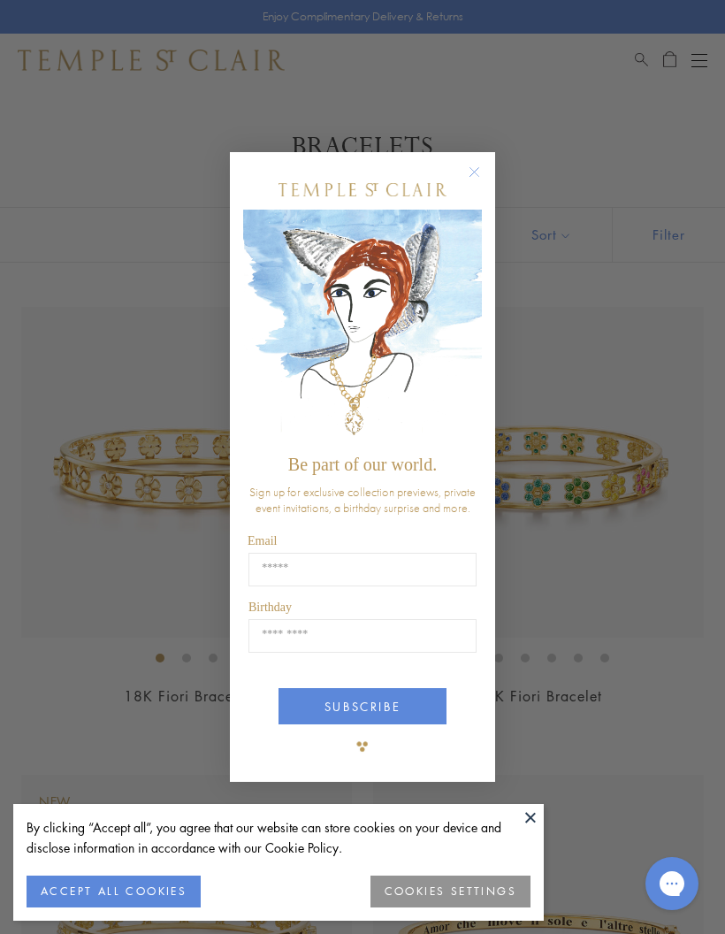
click at [176, 890] on button "ACCEPT ALL COOKIES" at bounding box center [114, 891] width 174 height 32
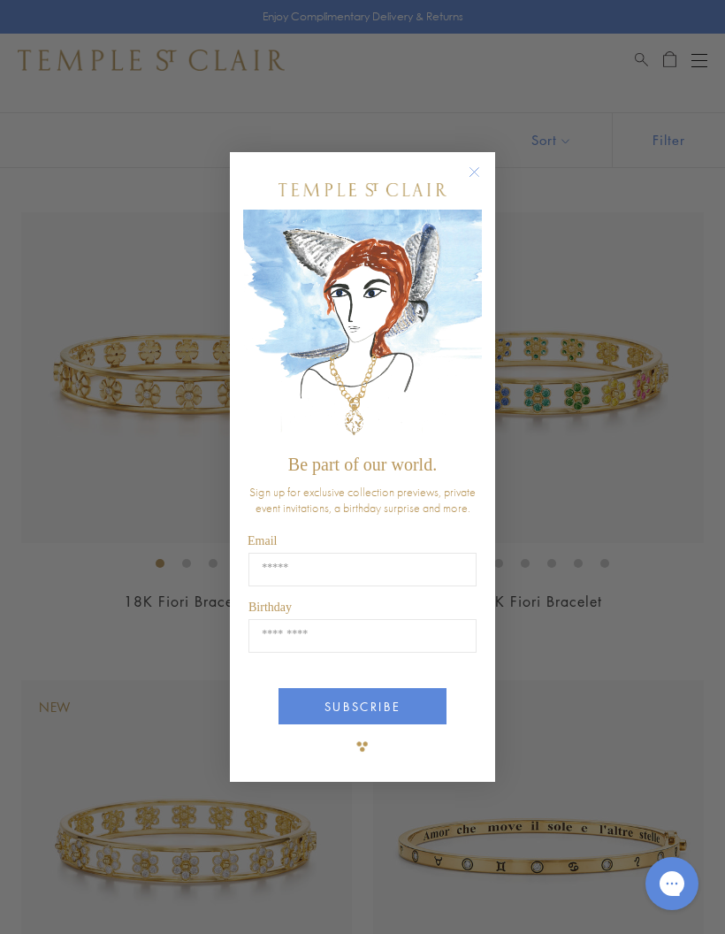
scroll to position [95, 0]
click at [469, 183] on circle "Close dialog" at bounding box center [474, 172] width 21 height 21
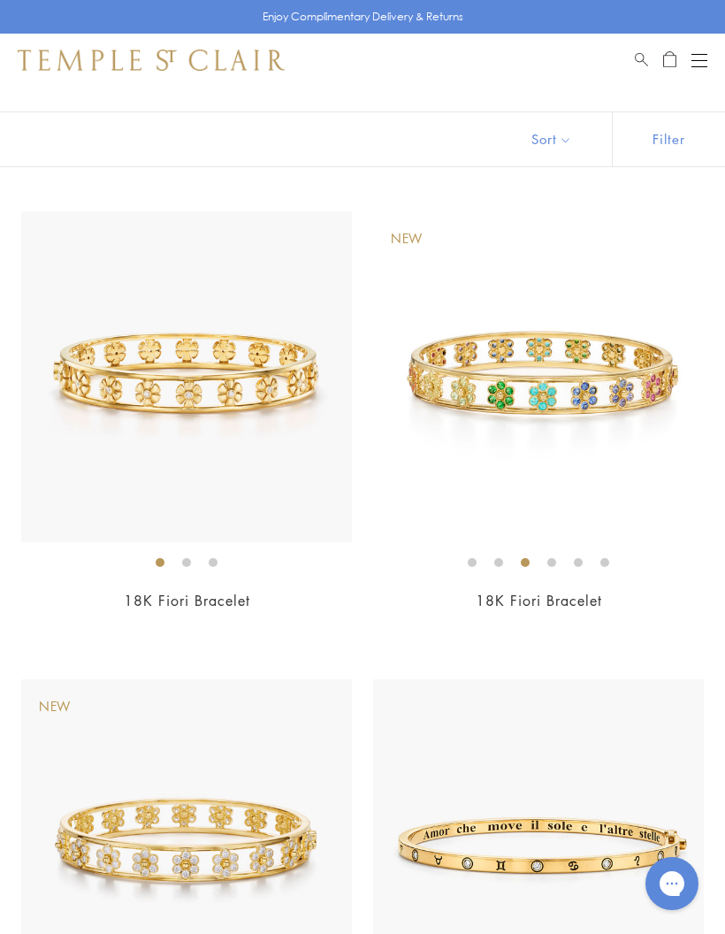
click at [591, 141] on button "Sort" at bounding box center [552, 139] width 120 height 54
click at [553, 136] on button "Sort" at bounding box center [552, 139] width 120 height 54
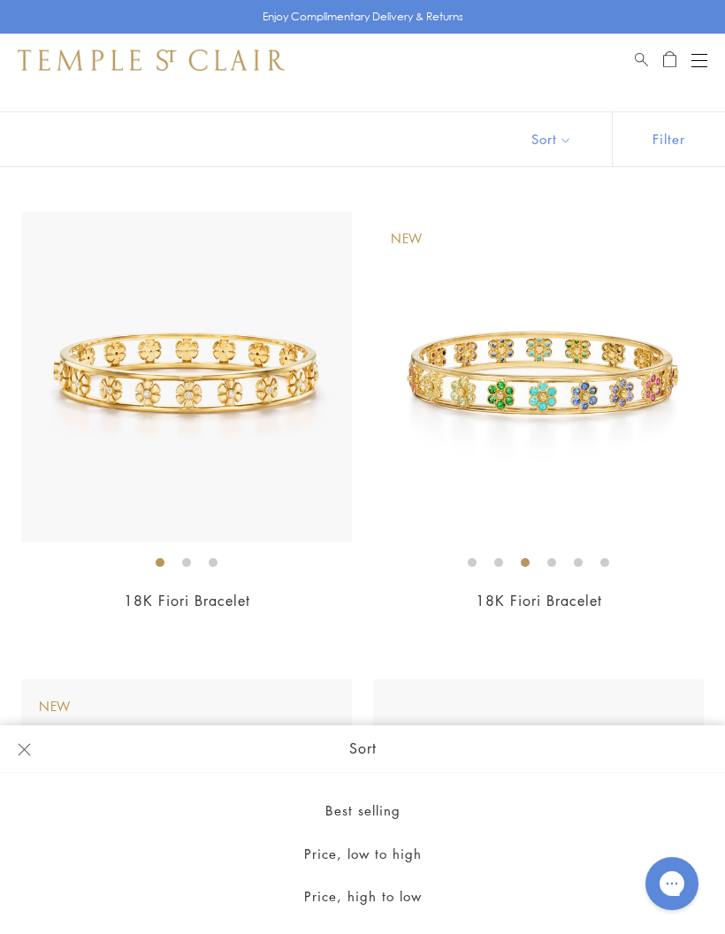
click at [379, 832] on button "Best selling" at bounding box center [362, 810] width 725 height 43
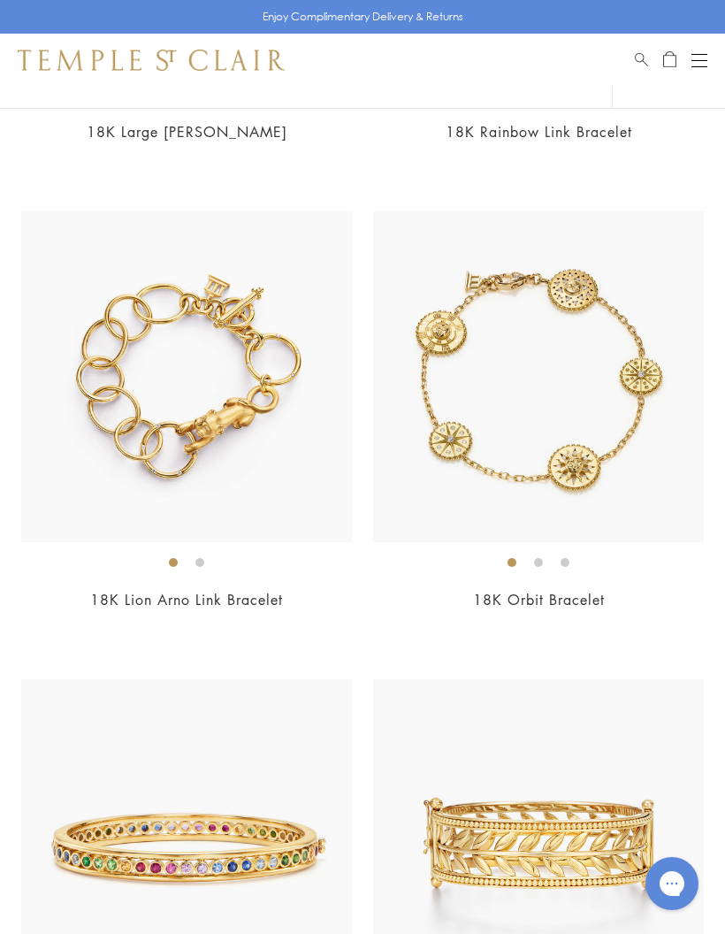
scroll to position [1515, 0]
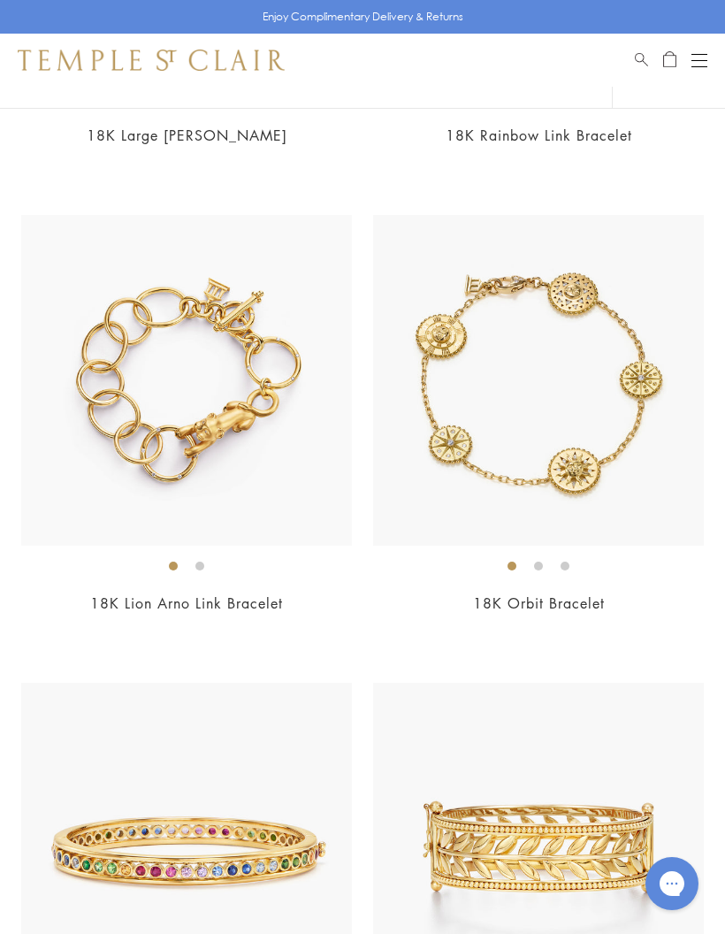
click at [189, 508] on img at bounding box center [186, 380] width 331 height 331
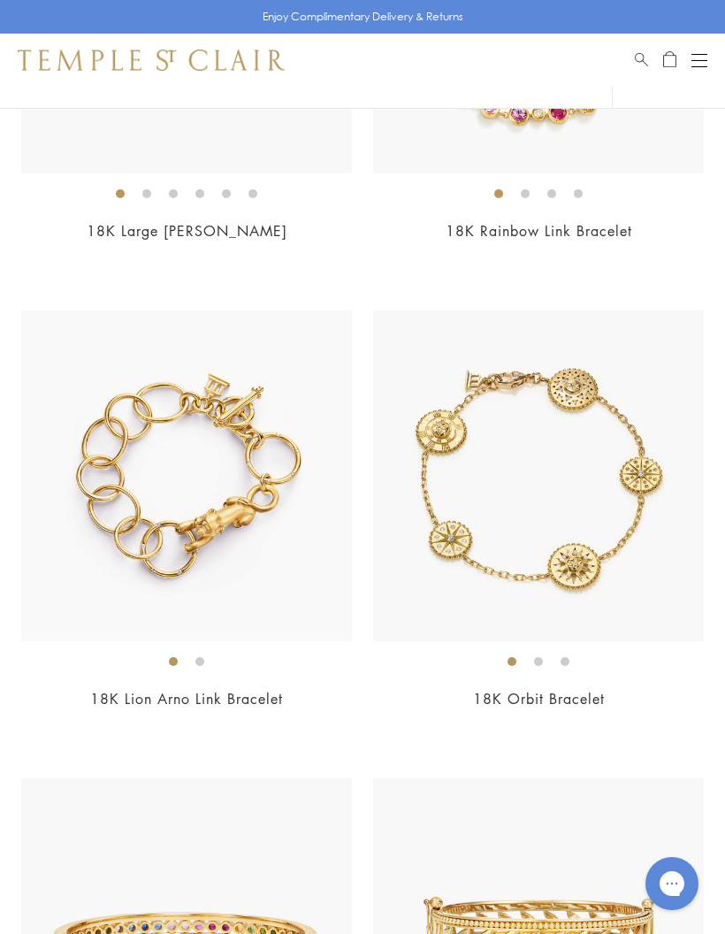
scroll to position [1586, 0]
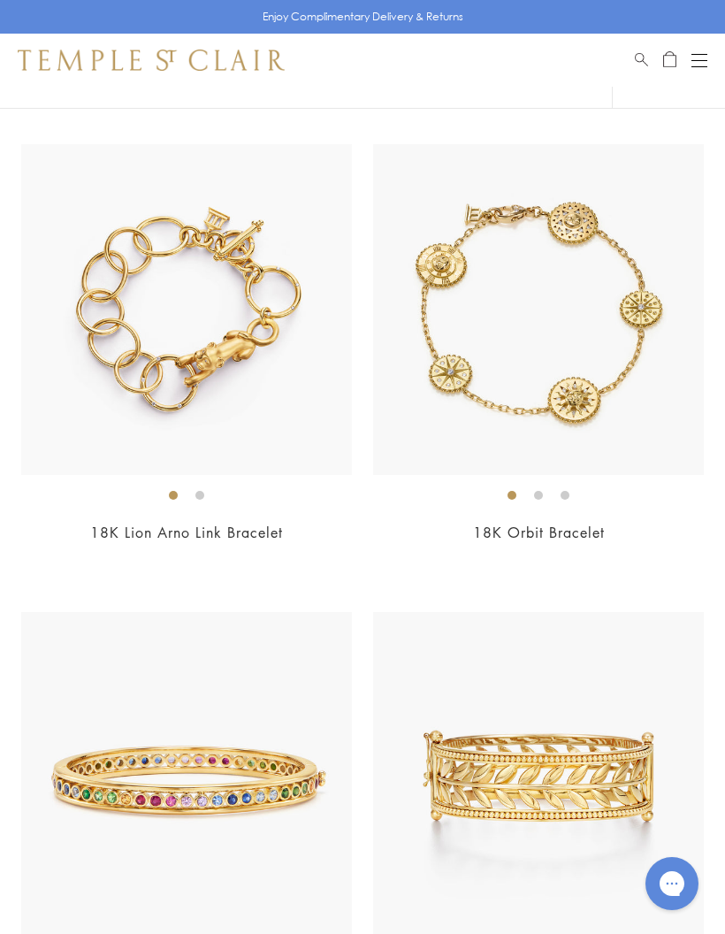
click at [229, 767] on img at bounding box center [186, 777] width 331 height 331
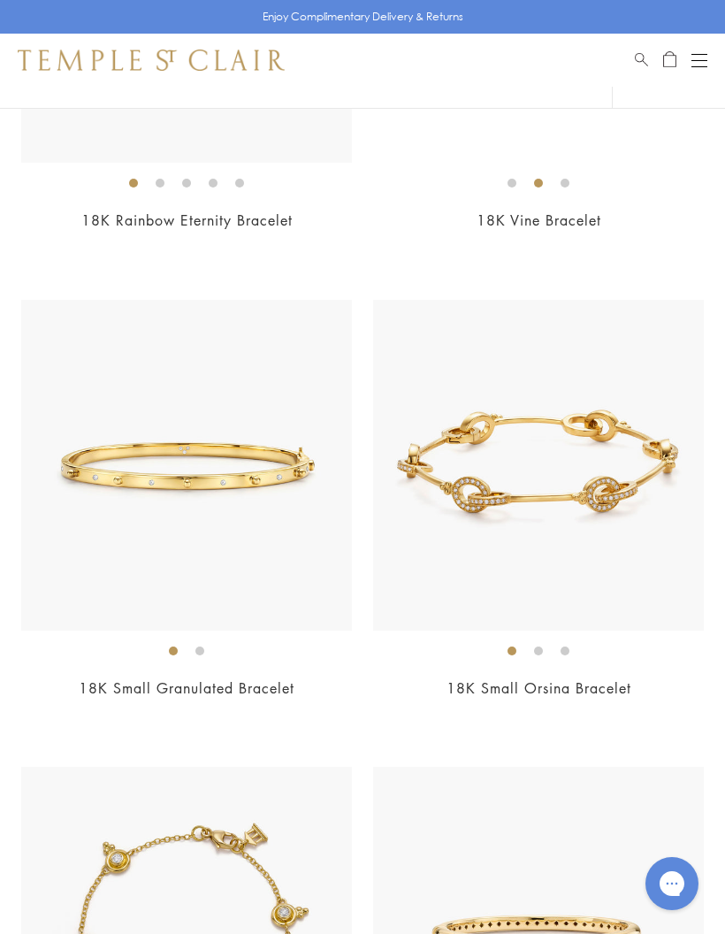
scroll to position [2359, 0]
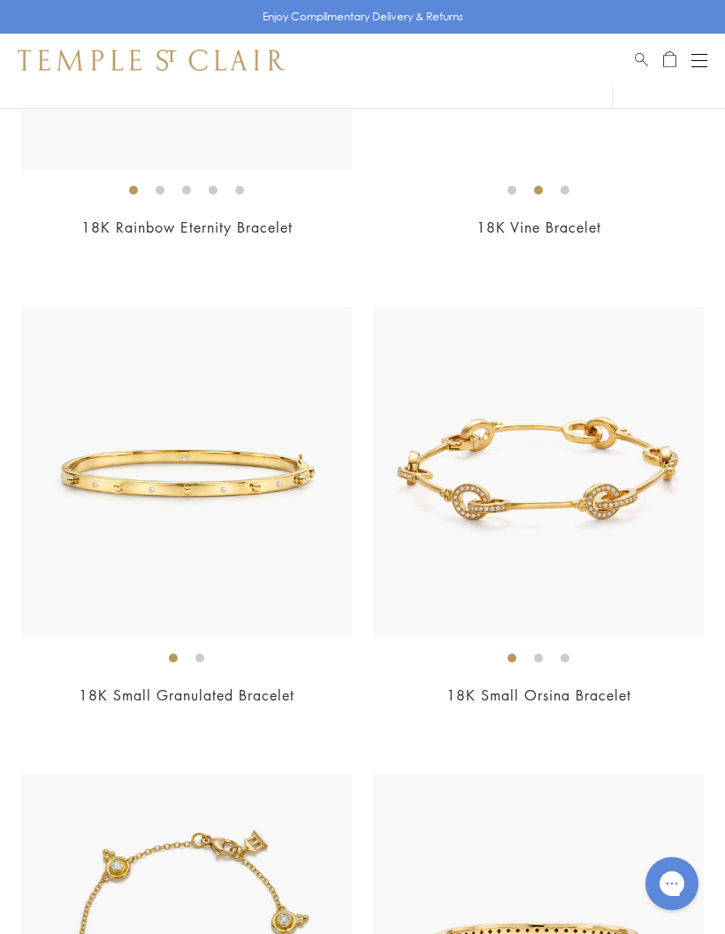
click at [591, 540] on img at bounding box center [538, 472] width 331 height 331
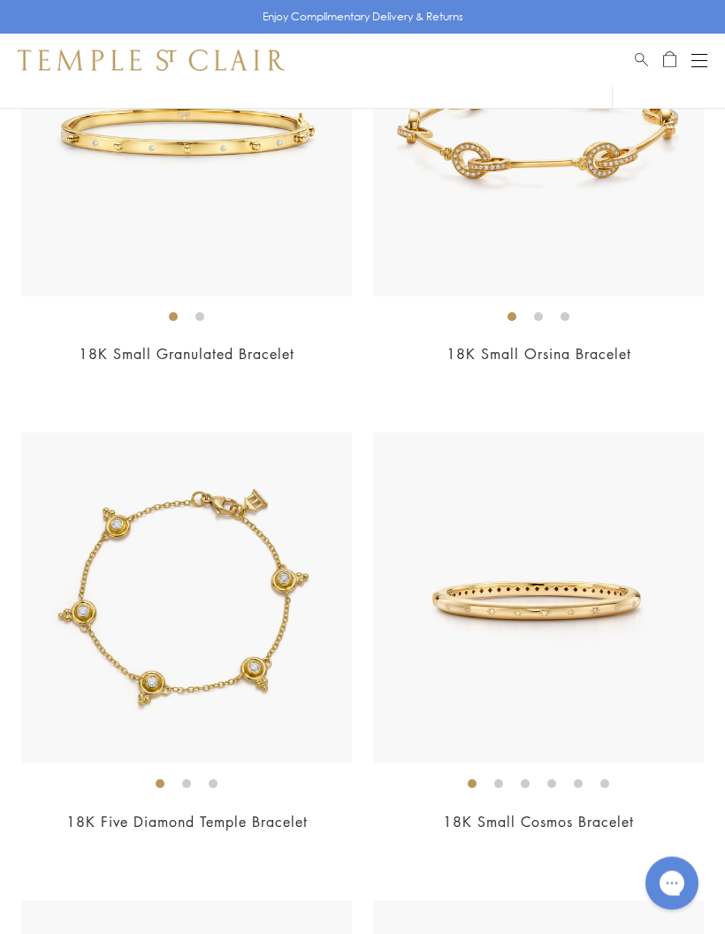
scroll to position [2700, 0]
click at [599, 637] on img at bounding box center [538, 597] width 331 height 331
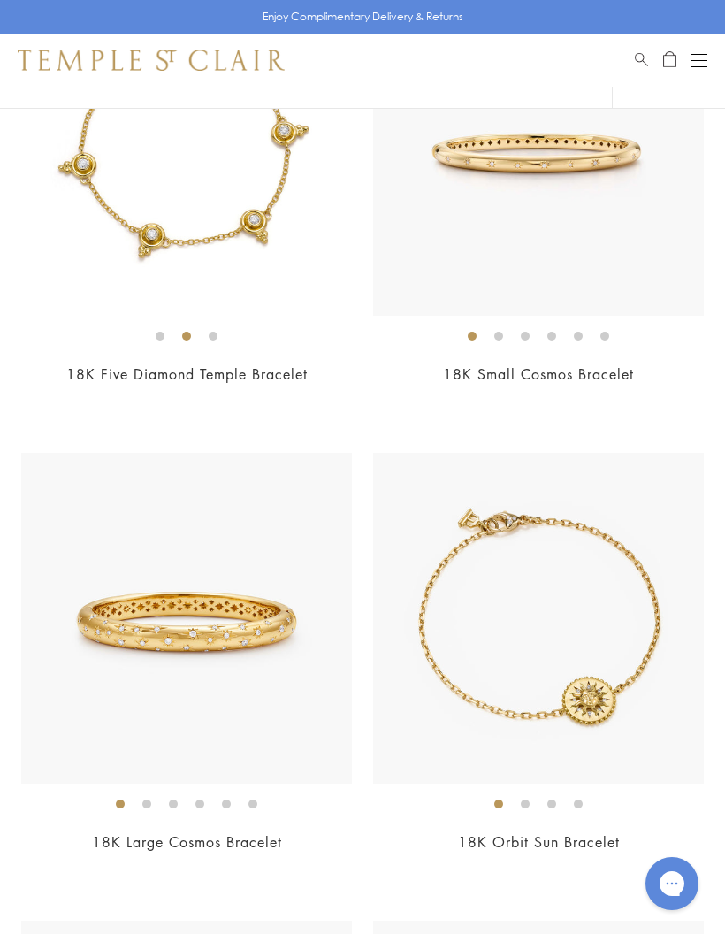
scroll to position [3155, 0]
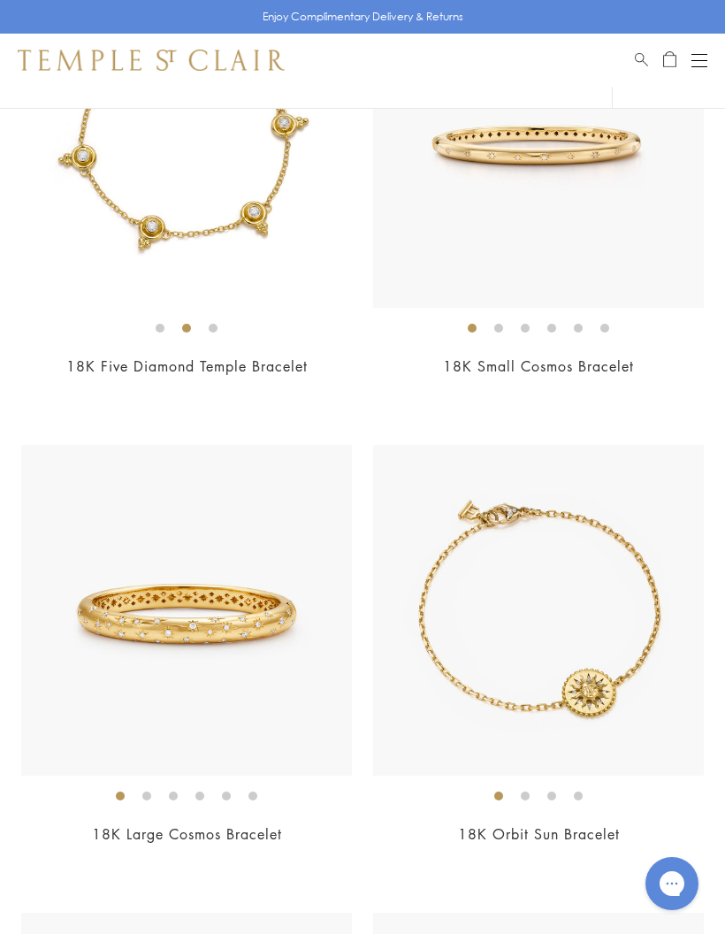
click at [566, 588] on img at bounding box center [538, 610] width 331 height 331
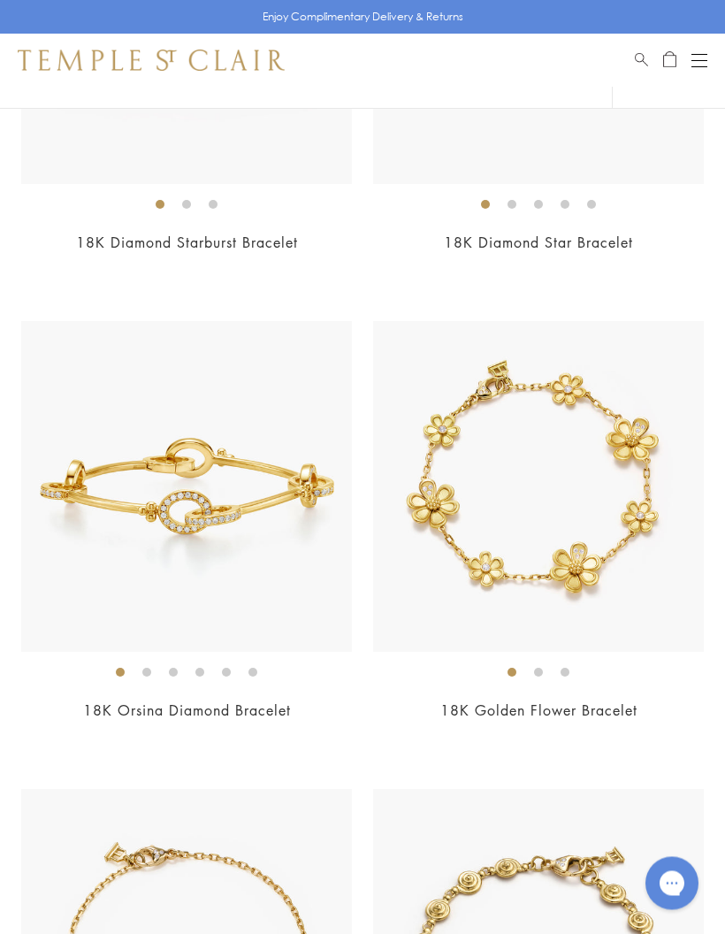
scroll to position [4214, 0]
click at [527, 522] on img at bounding box center [538, 486] width 331 height 331
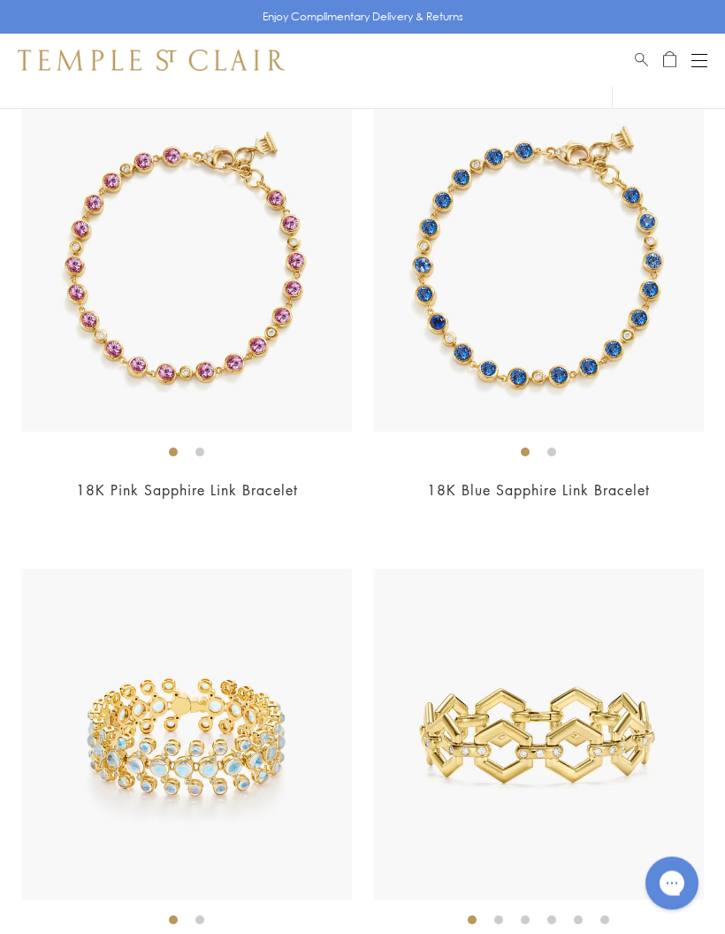
scroll to position [6306, 0]
click at [209, 752] on img at bounding box center [186, 733] width 331 height 331
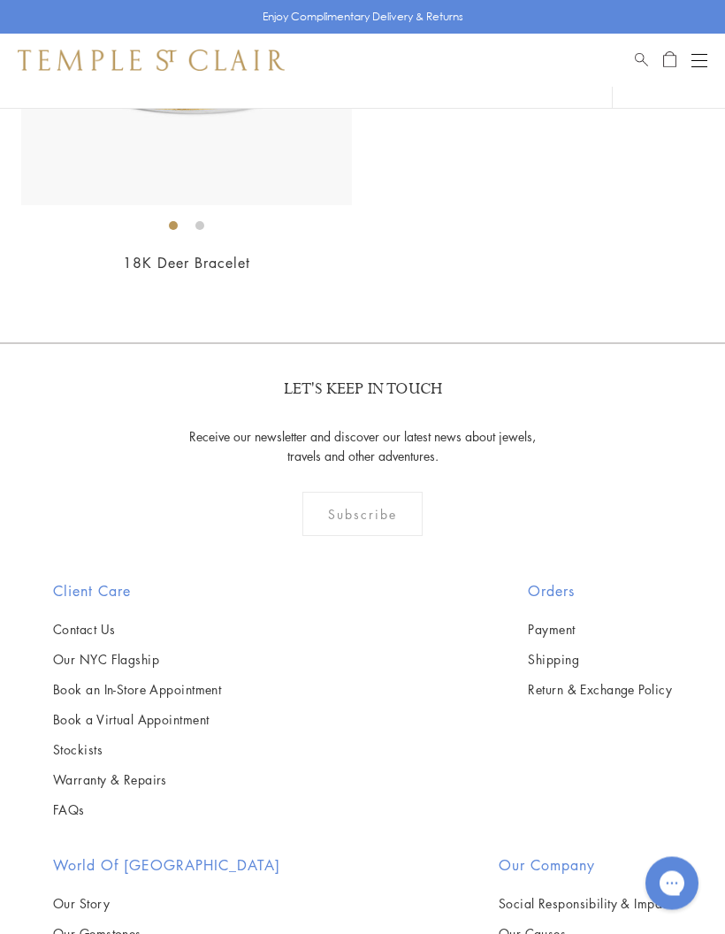
scroll to position [9812, 0]
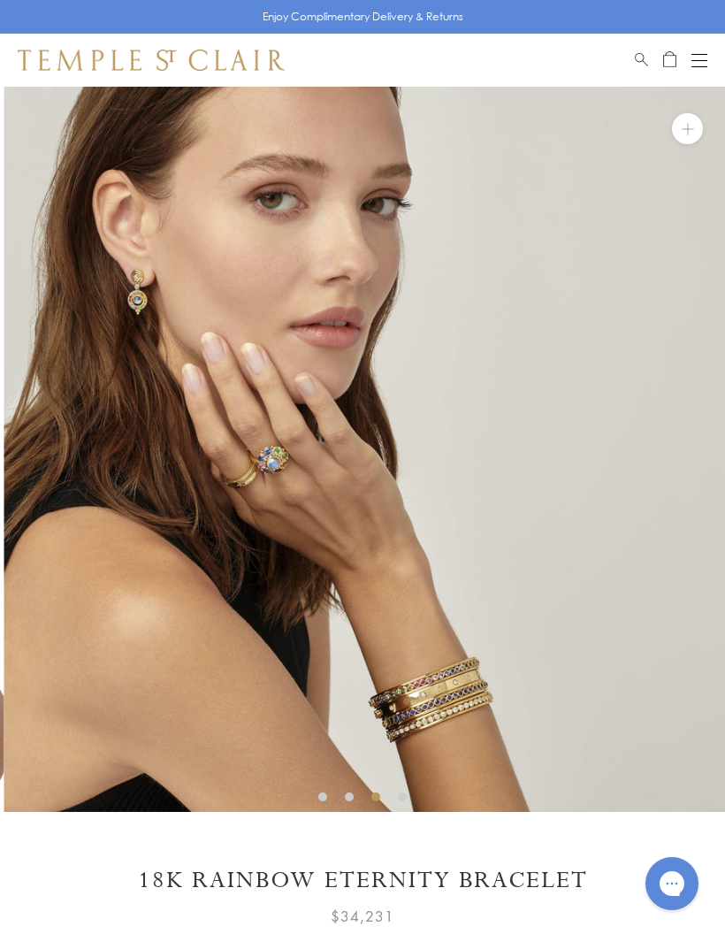
click at [306, 522] on img at bounding box center [366, 449] width 725 height 725
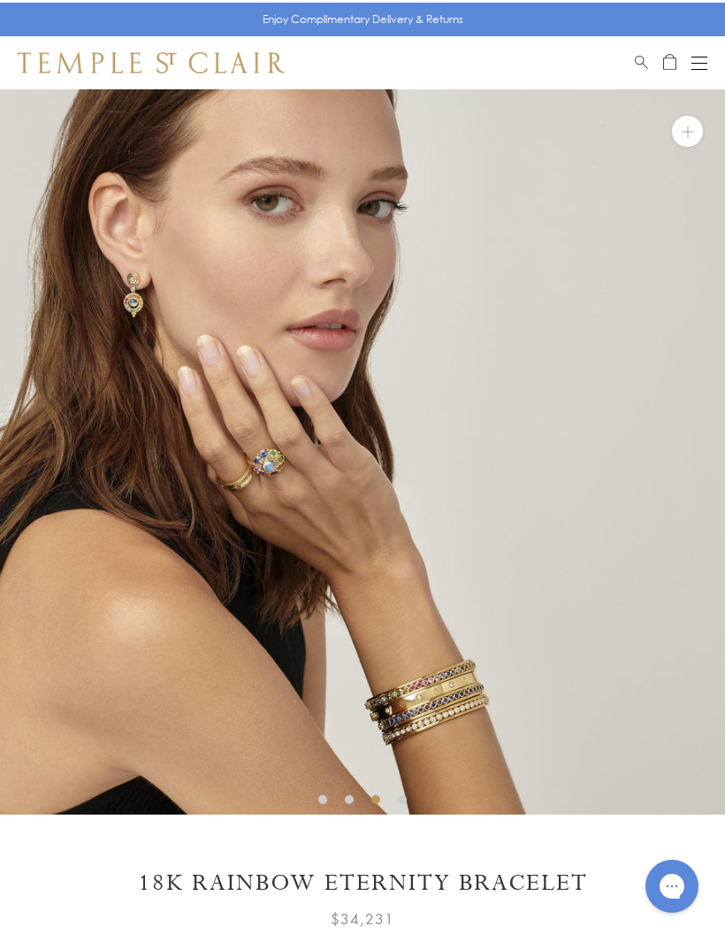
scroll to position [2, 0]
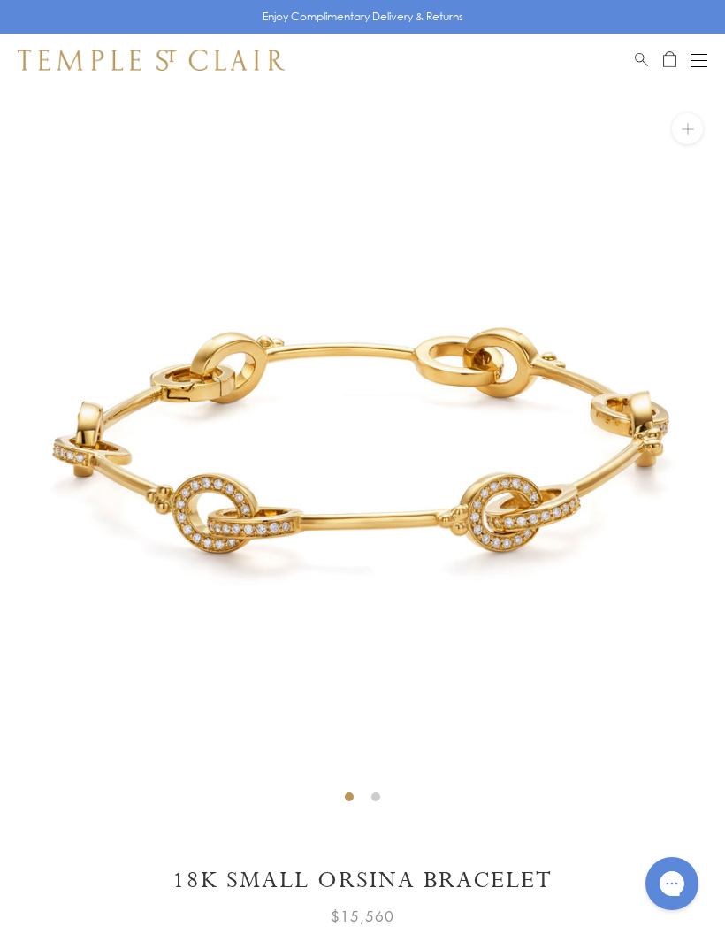
click at [371, 785] on img at bounding box center [362, 449] width 725 height 725
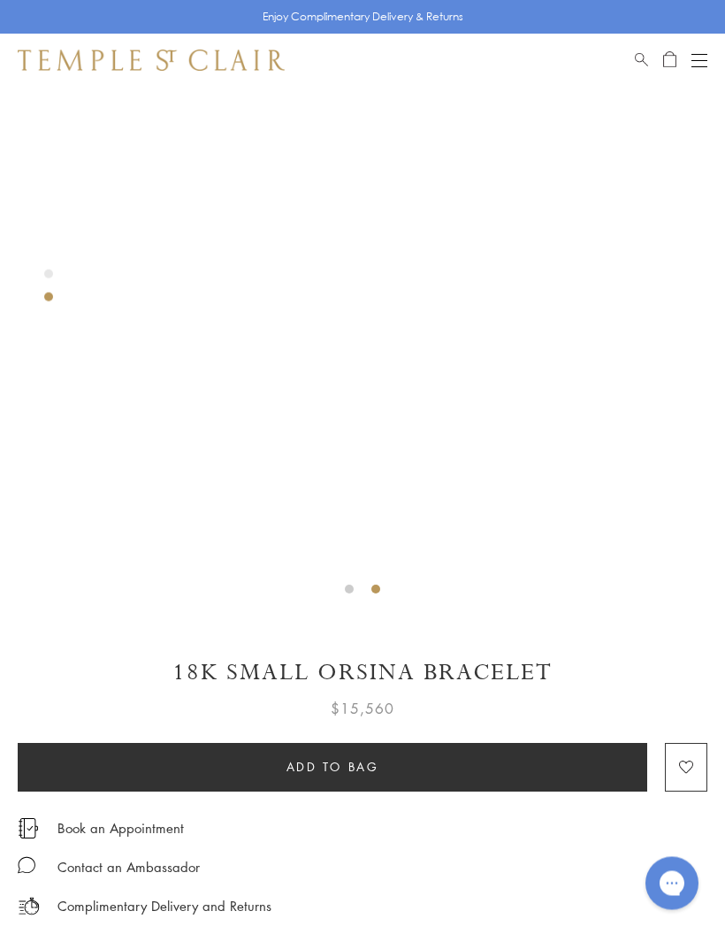
scroll to position [196, 0]
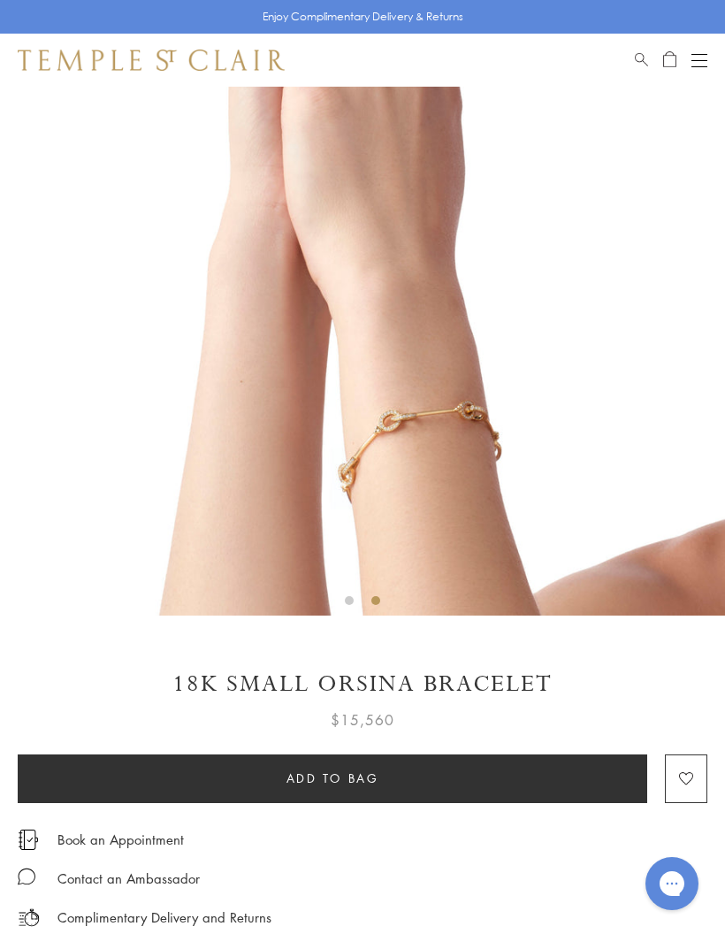
click at [59, 114] on img at bounding box center [362, 252] width 725 height 725
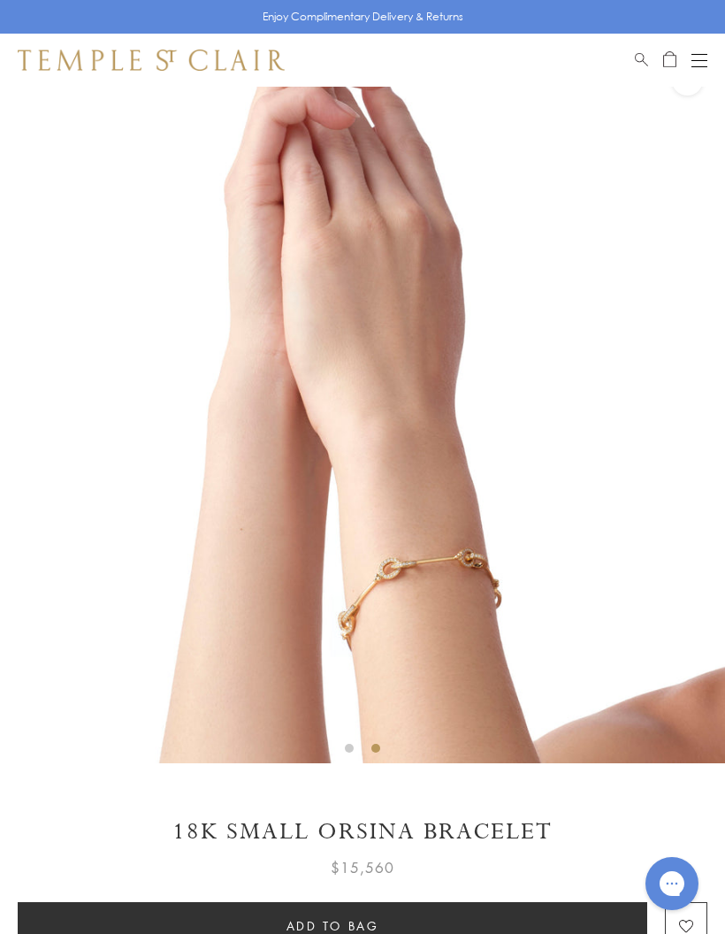
scroll to position [0, 0]
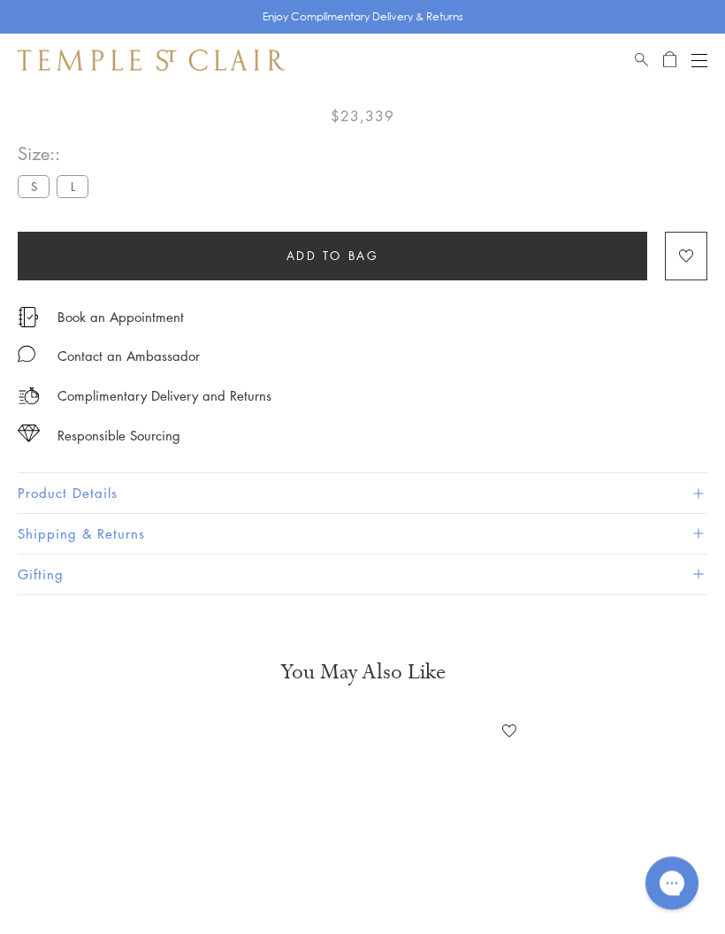
scroll to position [87, 0]
